Goal: Task Accomplishment & Management: Manage account settings

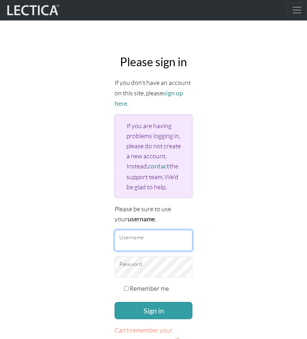
click at [126, 246] on input "Username" at bounding box center [154, 240] width 78 height 21
type input "[EMAIL_ADDRESS][DOMAIN_NAME]"
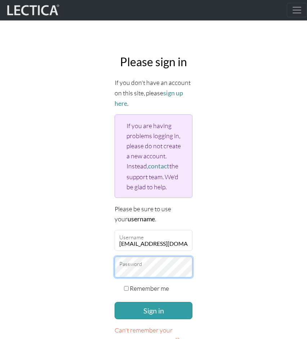
click at [115, 302] on button "Sign in" at bounding box center [154, 310] width 78 height 17
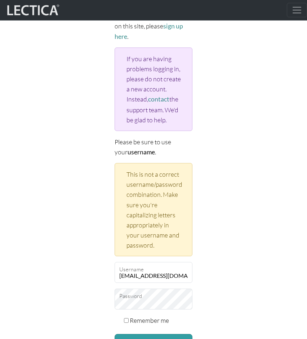
scroll to position [68, 0]
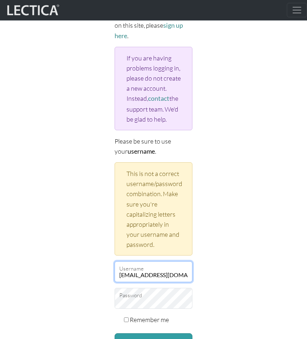
click at [130, 275] on input "[EMAIL_ADDRESS][DOMAIN_NAME]" at bounding box center [154, 272] width 78 height 21
type input "[EMAIL_ADDRESS][DOMAIN_NAME]"
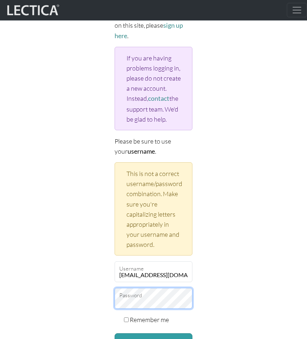
click at [115, 334] on button "Sign in" at bounding box center [154, 342] width 78 height 17
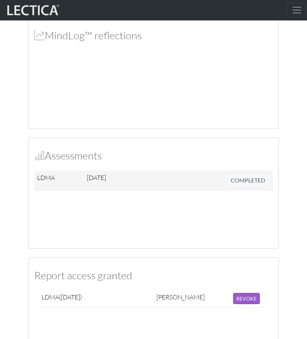
scroll to position [544, 0]
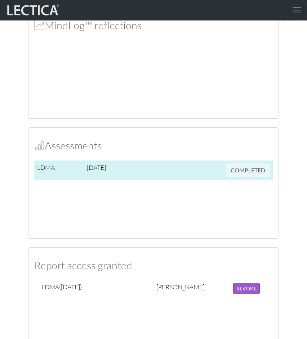
click at [100, 170] on span "2025-08-04" at bounding box center [96, 168] width 19 height 8
click at [75, 171] on td "LDMA" at bounding box center [59, 171] width 50 height 20
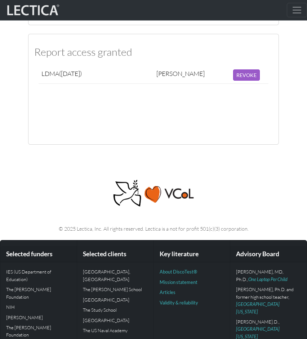
scroll to position [760, 0]
